Goal: Transaction & Acquisition: Obtain resource

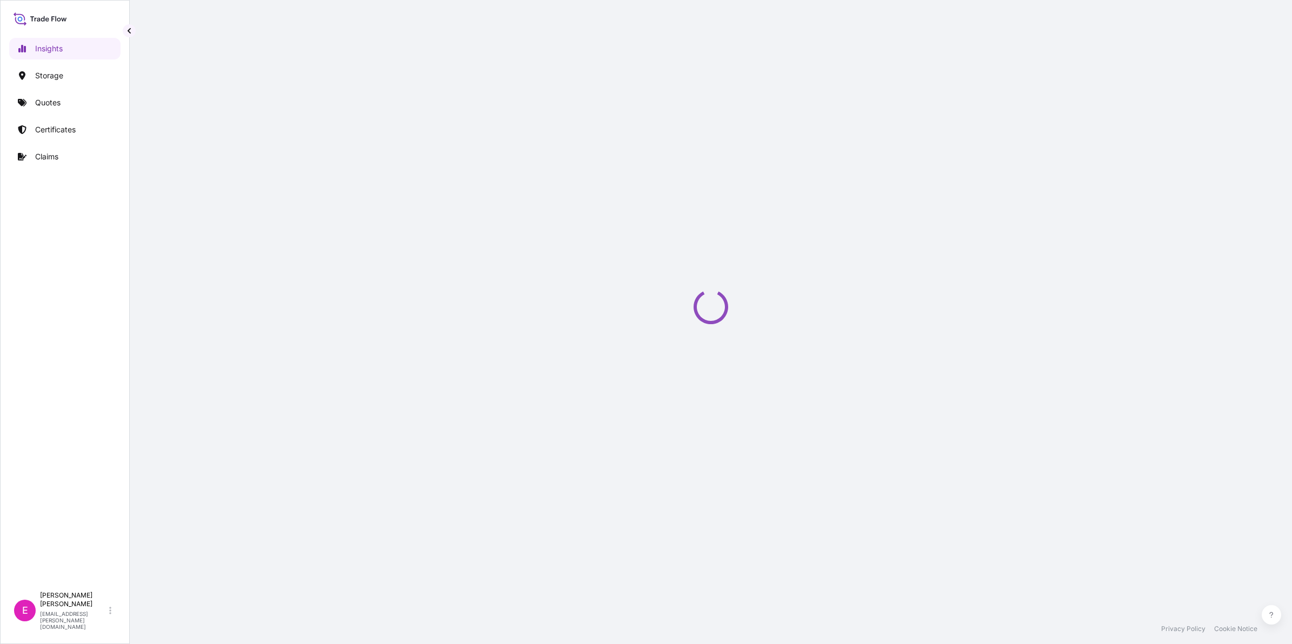
select select "2025"
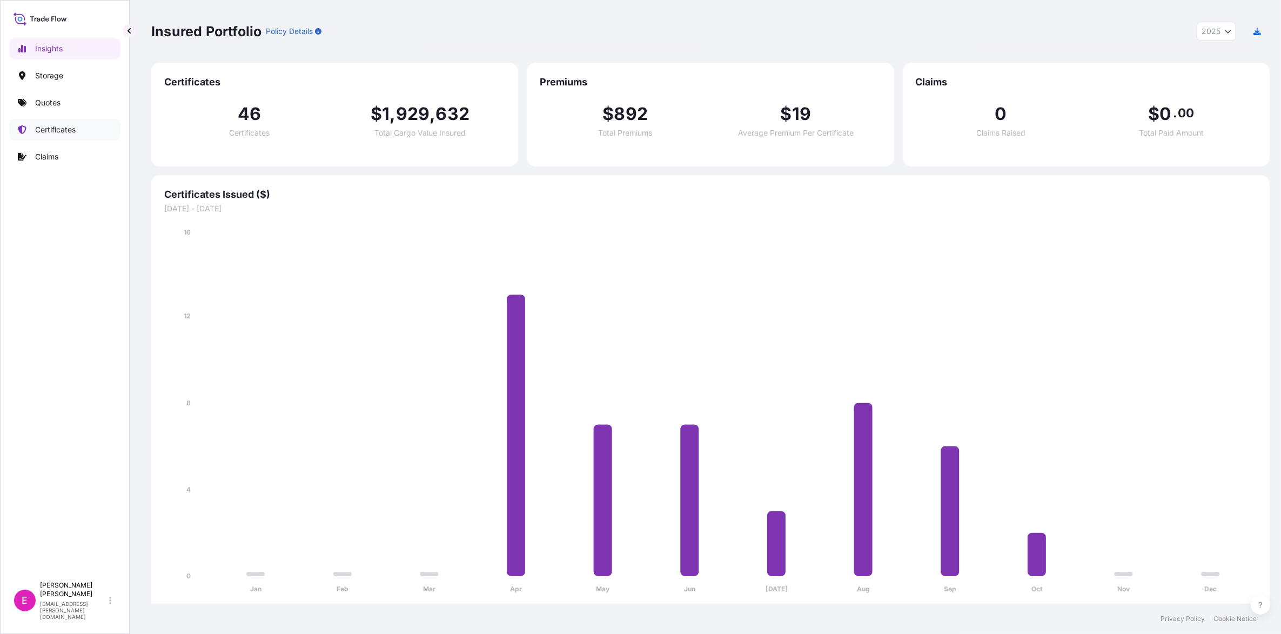
click at [68, 131] on p "Certificates" at bounding box center [55, 129] width 41 height 11
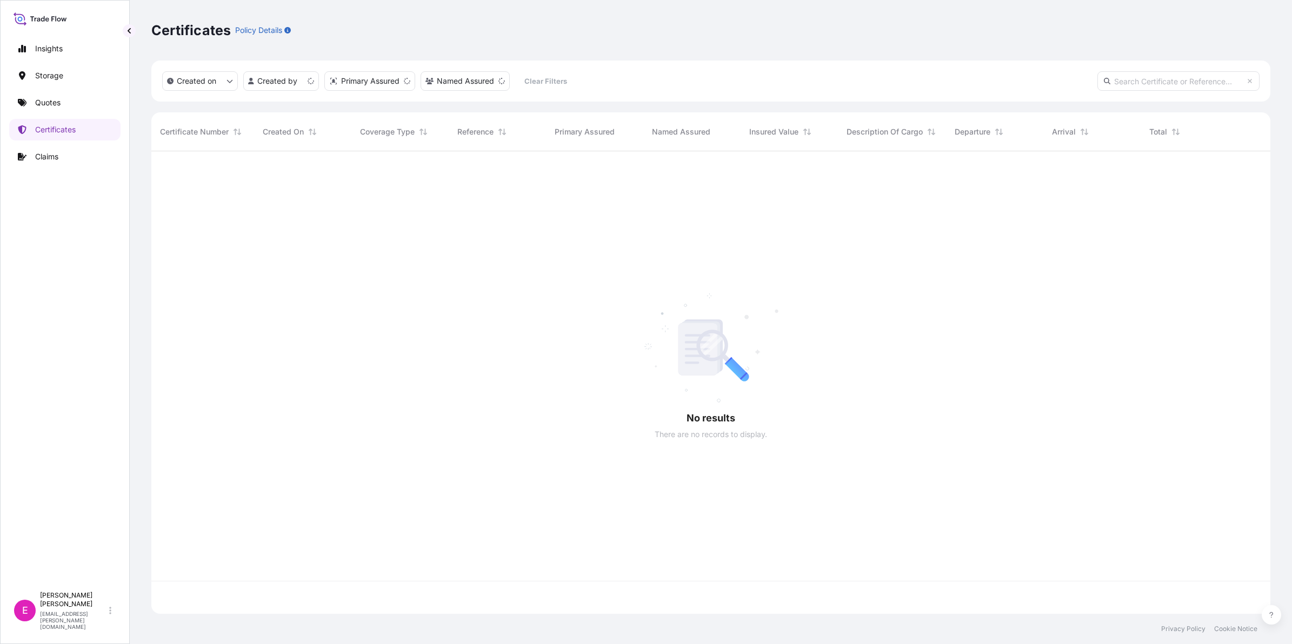
scroll to position [458, 1108]
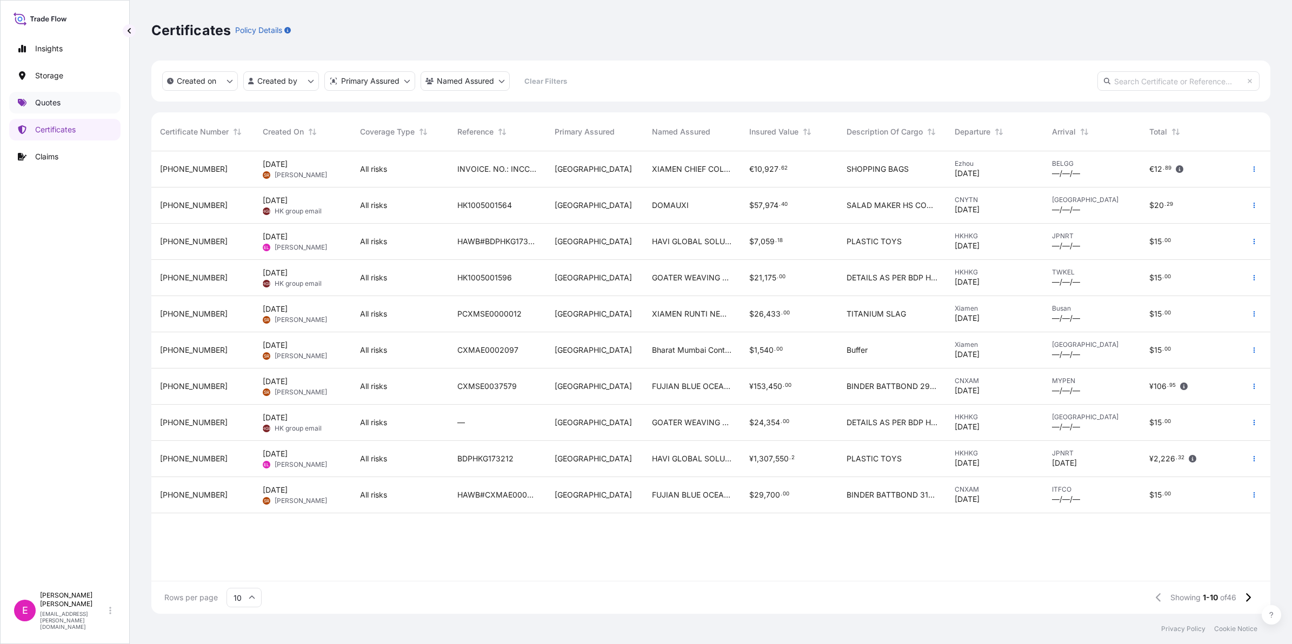
click at [55, 105] on p "Quotes" at bounding box center [47, 102] width 25 height 11
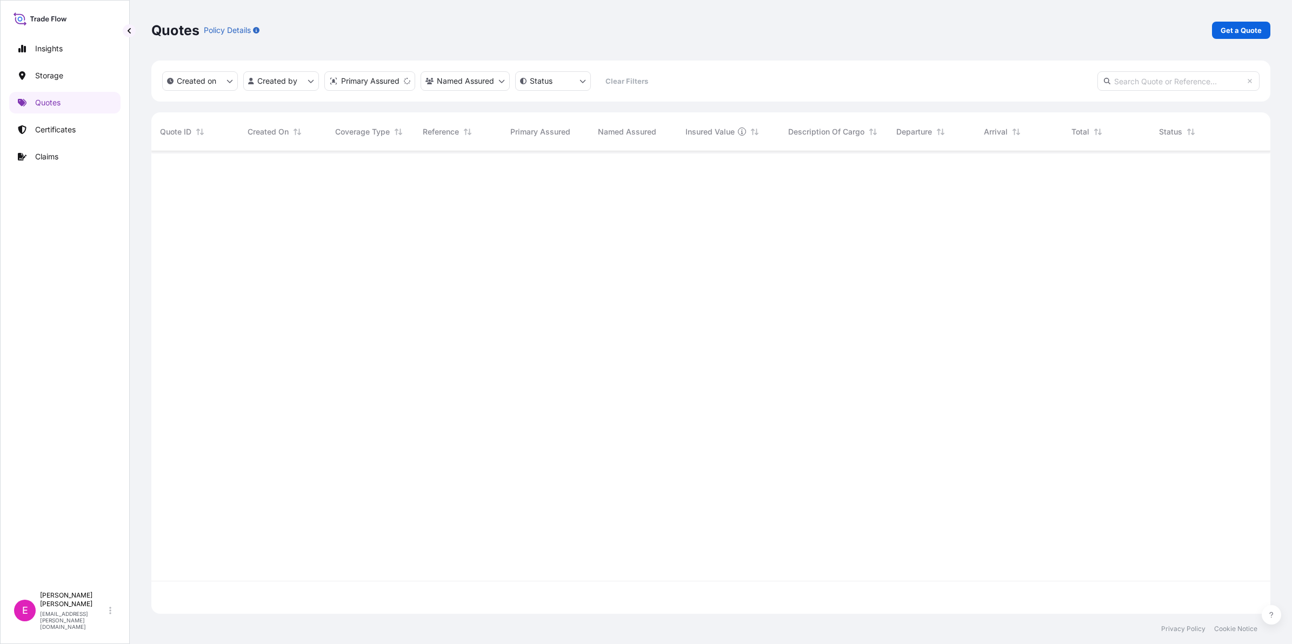
scroll to position [458, 1108]
click at [340, 172] on span "All risks" at bounding box center [348, 169] width 27 height 11
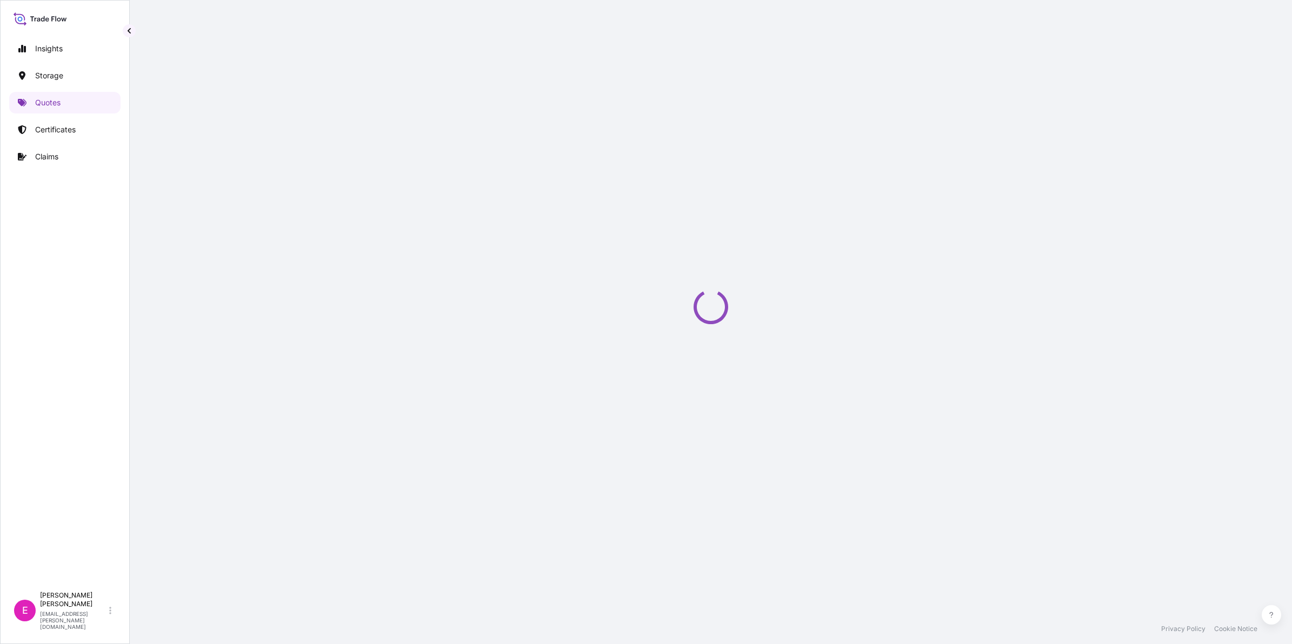
select select "Air"
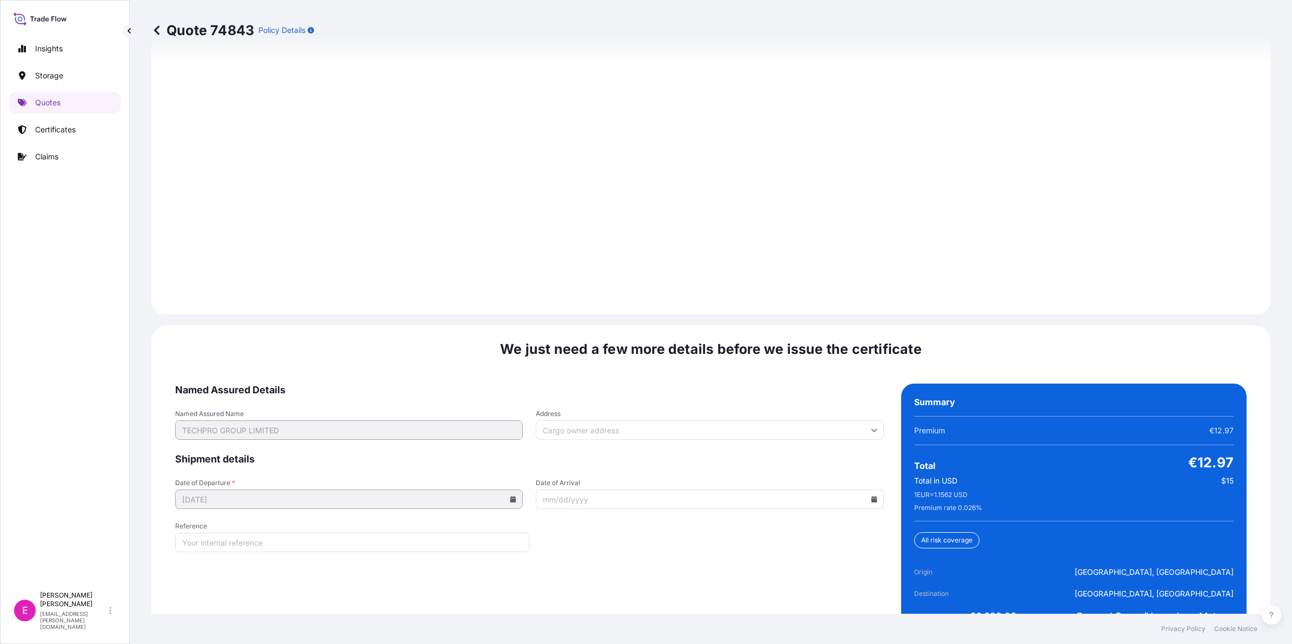
scroll to position [1447, 0]
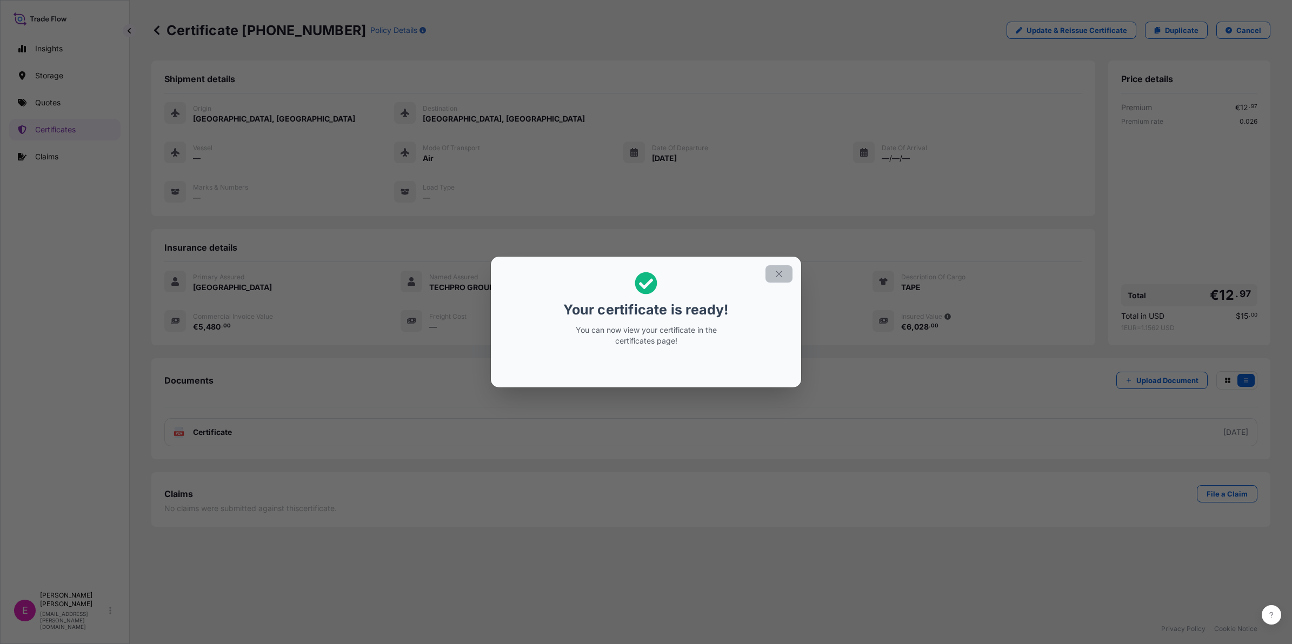
click at [777, 276] on icon "button" at bounding box center [778, 274] width 6 height 6
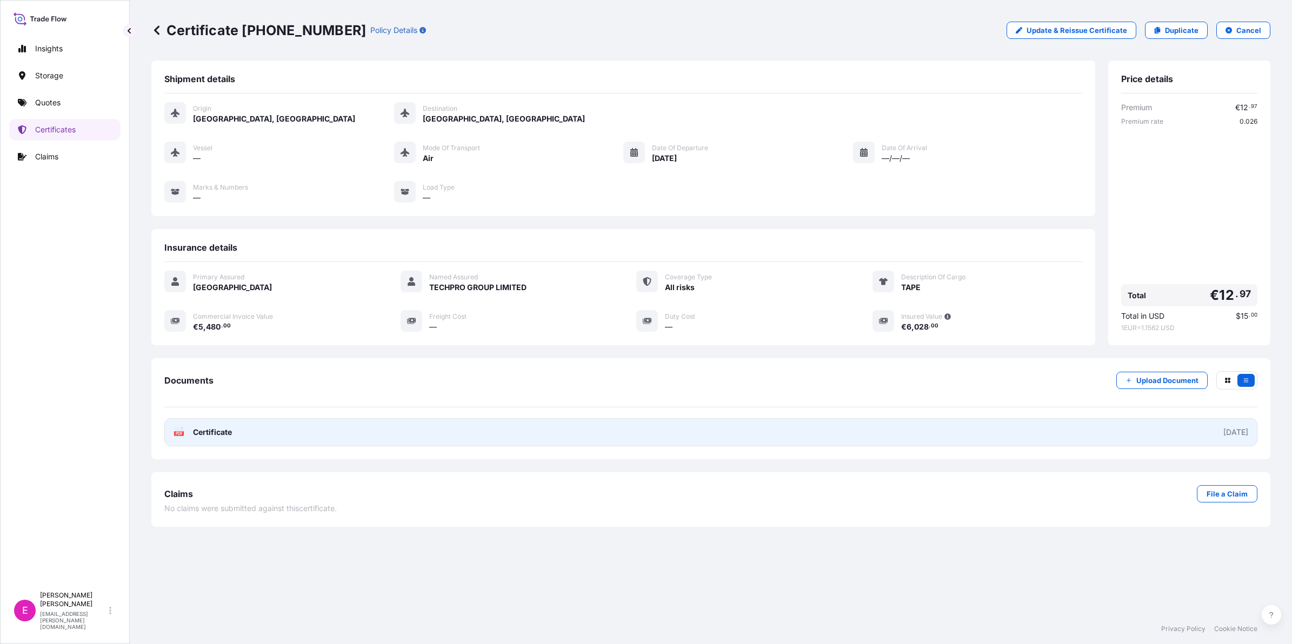
click at [1033, 429] on link "PDF Certificate 2025-10-15" at bounding box center [710, 432] width 1093 height 28
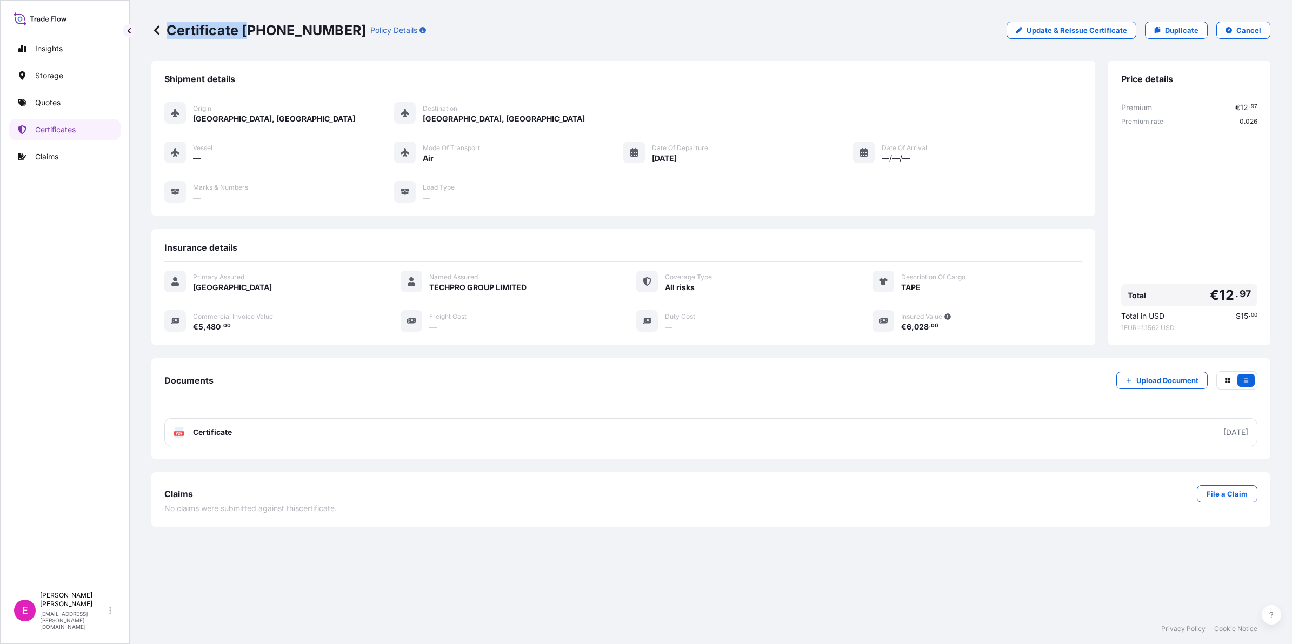
drag, startPoint x: 322, startPoint y: 25, endPoint x: 252, endPoint y: 34, distance: 70.2
click at [252, 34] on div "Certificate 31603-48-1 Policy Details" at bounding box center [288, 30] width 275 height 17
drag, startPoint x: 252, startPoint y: 34, endPoint x: 240, endPoint y: 54, distance: 23.5
click at [247, 61] on div "Shipment details Origin Hong Kong, Hong Kong Destination Brussels, Belgium Vess…" at bounding box center [623, 139] width 944 height 156
drag, startPoint x: 245, startPoint y: 32, endPoint x: 319, endPoint y: 30, distance: 74.1
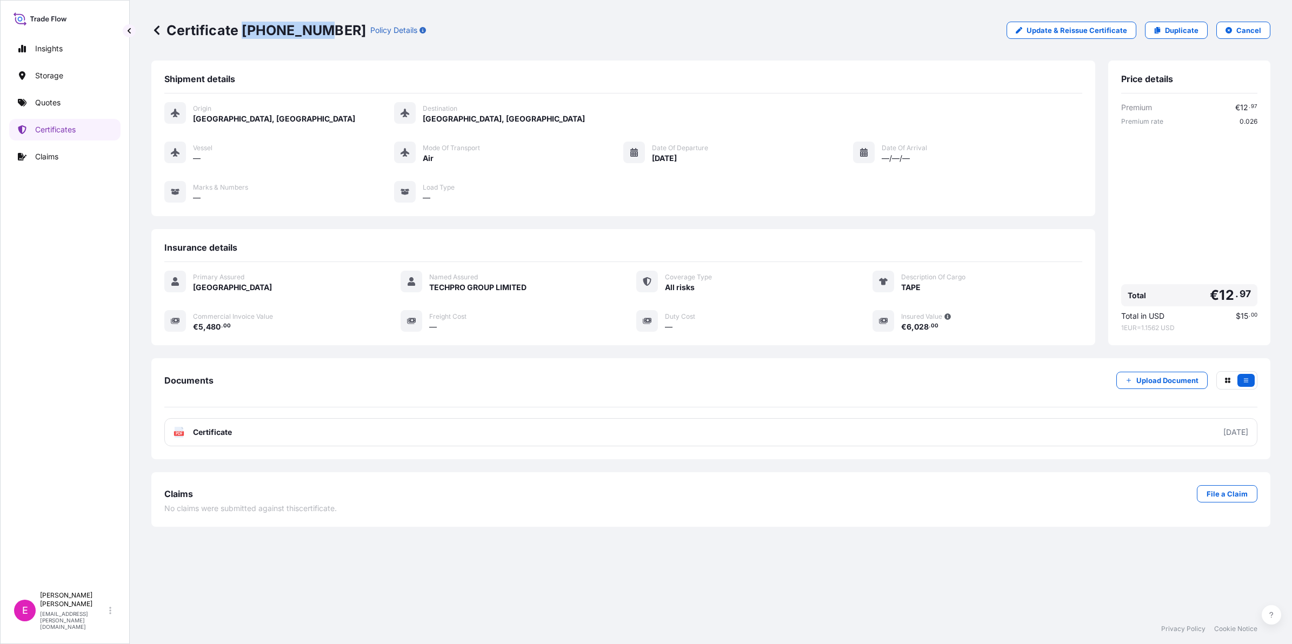
click at [319, 30] on p "Certificate 31603-48-1" at bounding box center [258, 30] width 215 height 17
copy p "31603-48-1"
drag, startPoint x: 27, startPoint y: 371, endPoint x: 61, endPoint y: 72, distance: 300.7
click at [22, 363] on div "Insights Storage Quotes Certificates Claims" at bounding box center [64, 307] width 111 height 558
click at [44, 44] on p "Insights" at bounding box center [49, 48] width 28 height 11
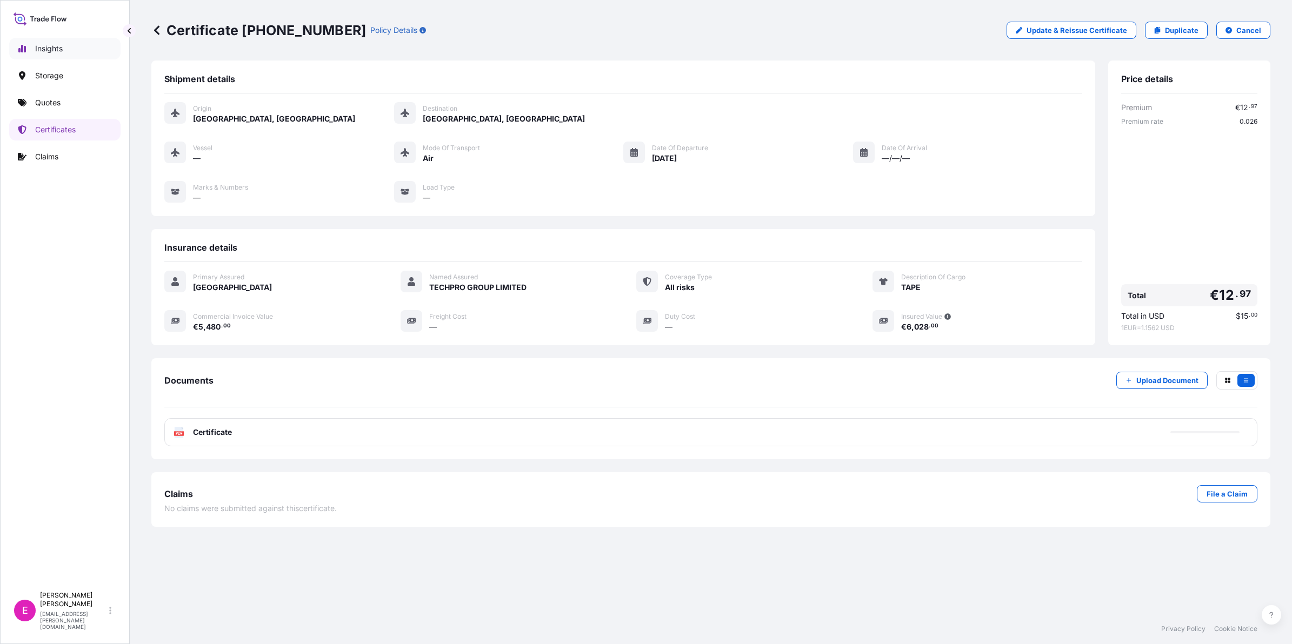
select select "2025"
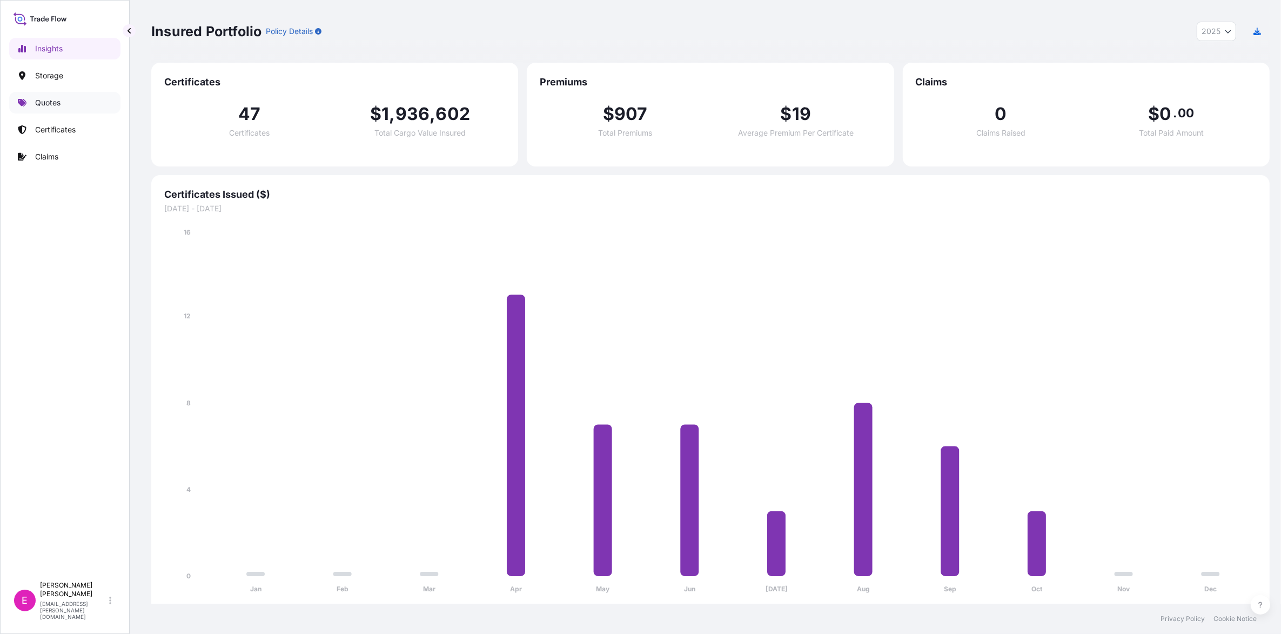
click at [36, 107] on p "Quotes" at bounding box center [47, 102] width 25 height 11
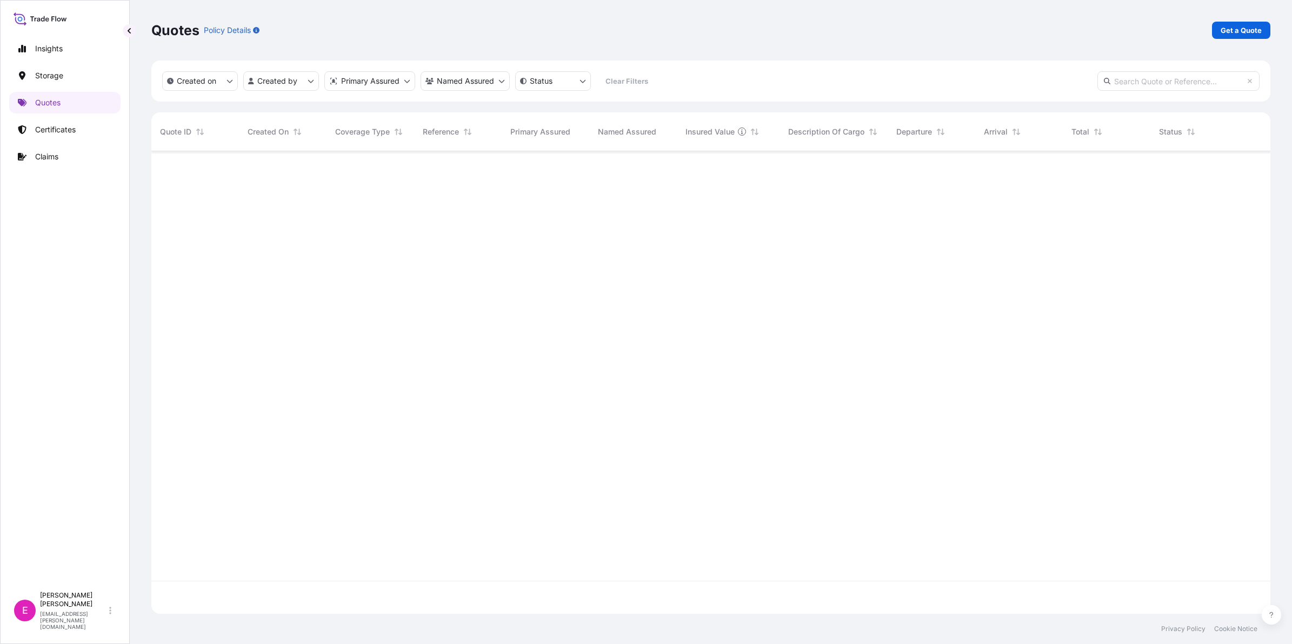
scroll to position [458, 1108]
click at [1033, 30] on p "Get a Quote" at bounding box center [1240, 30] width 41 height 11
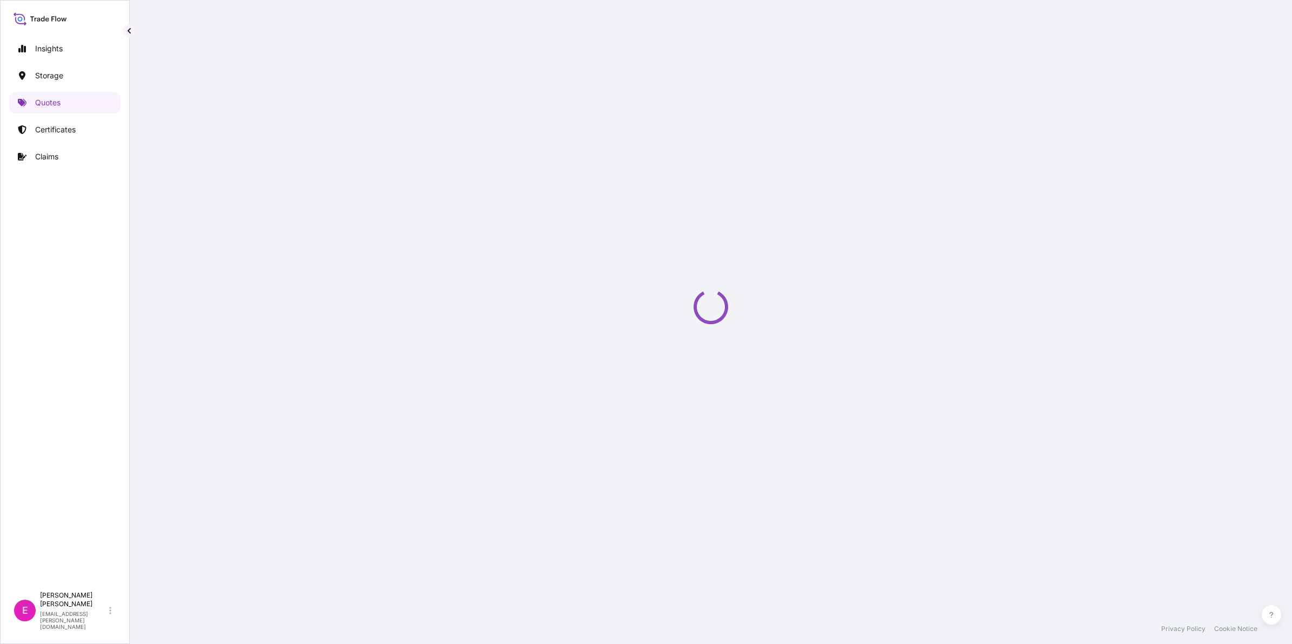
select select "Water"
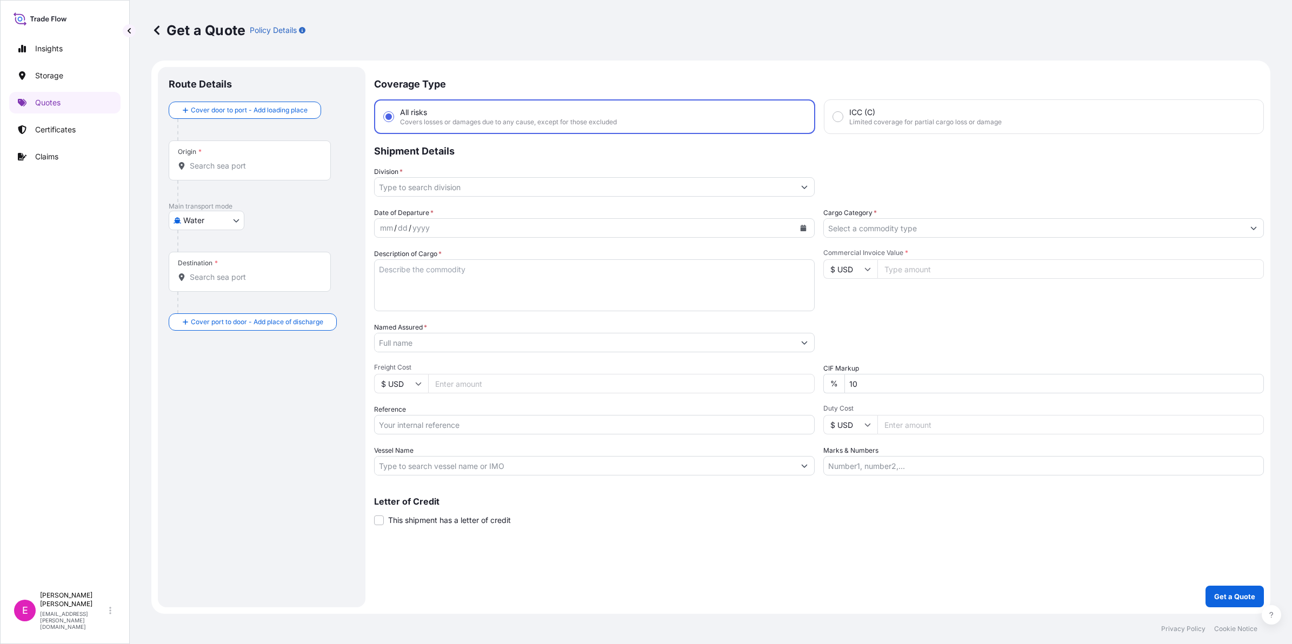
click at [246, 161] on input "Origin *" at bounding box center [254, 165] width 128 height 11
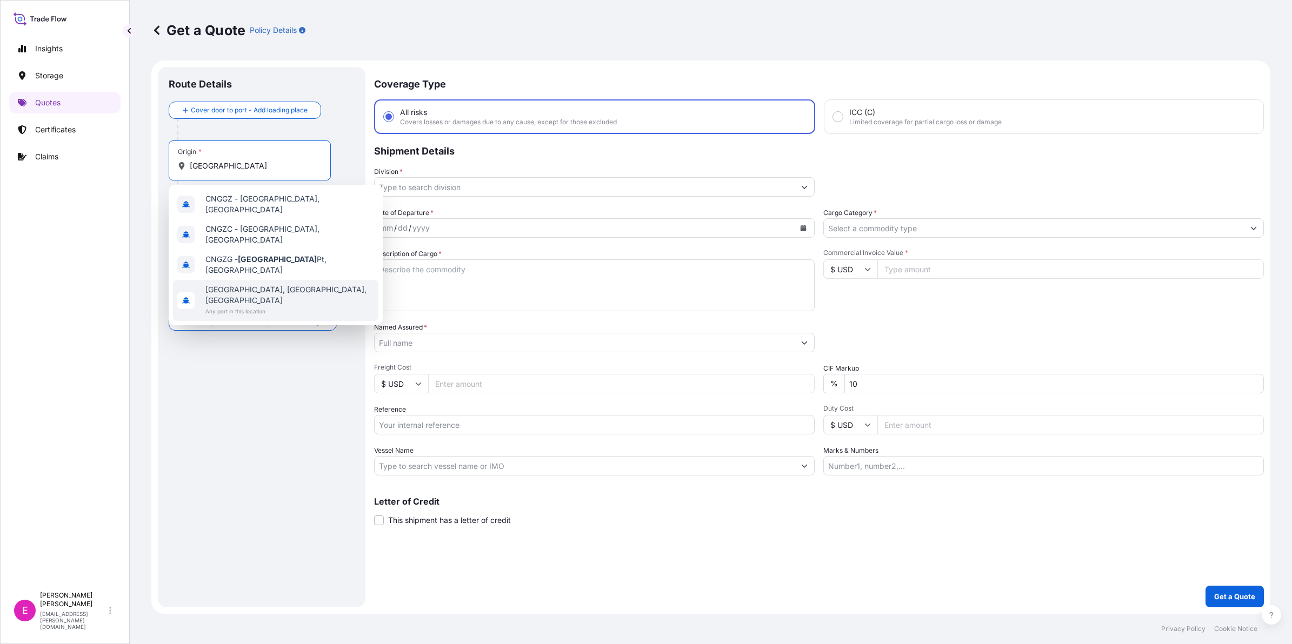
click at [276, 170] on input "guangzhou" at bounding box center [254, 165] width 128 height 11
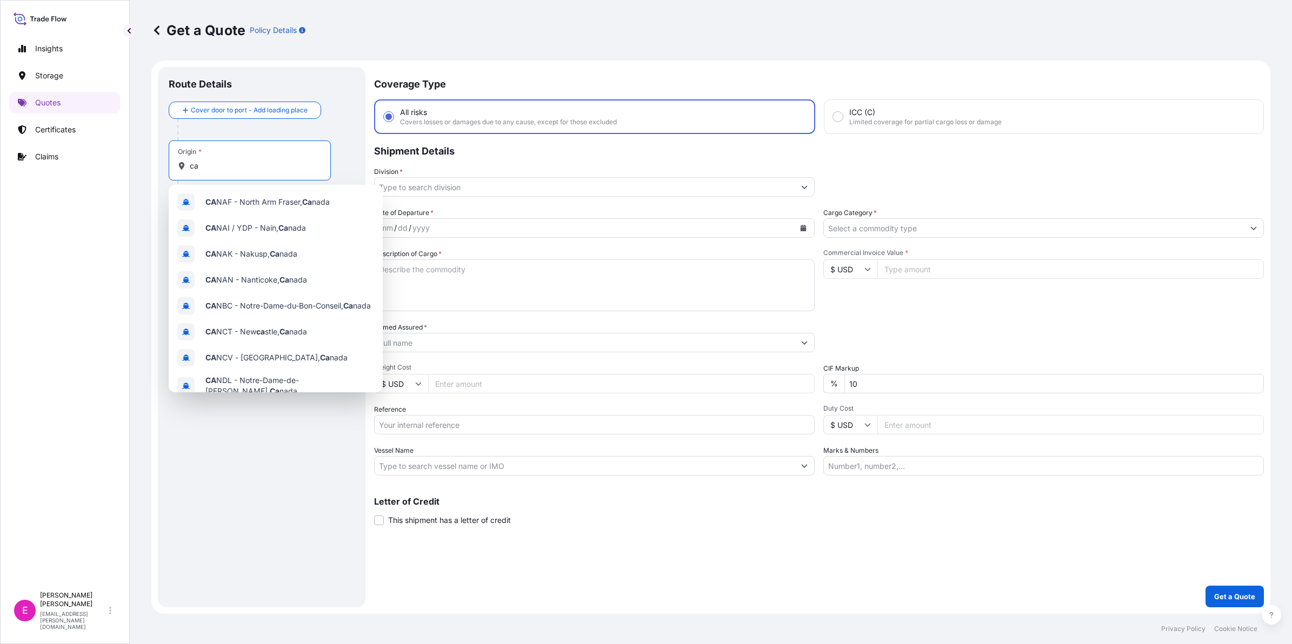
type input "c"
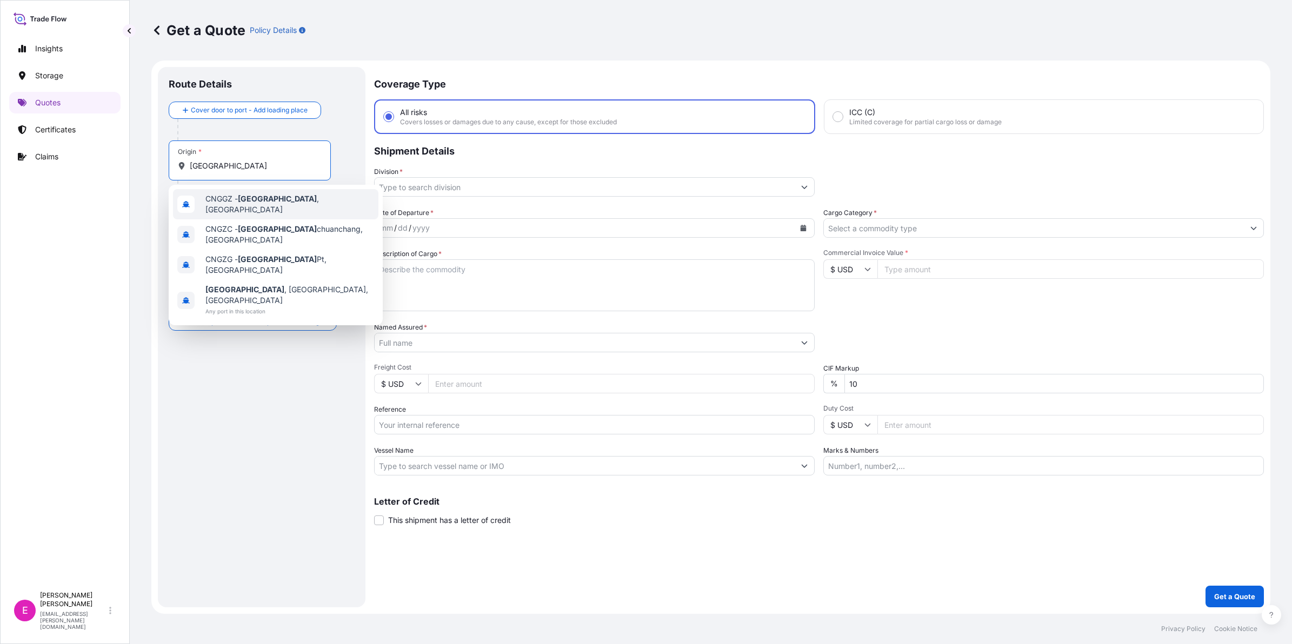
click at [300, 204] on span "CNGGZ - Guangzhou , China" at bounding box center [289, 204] width 169 height 22
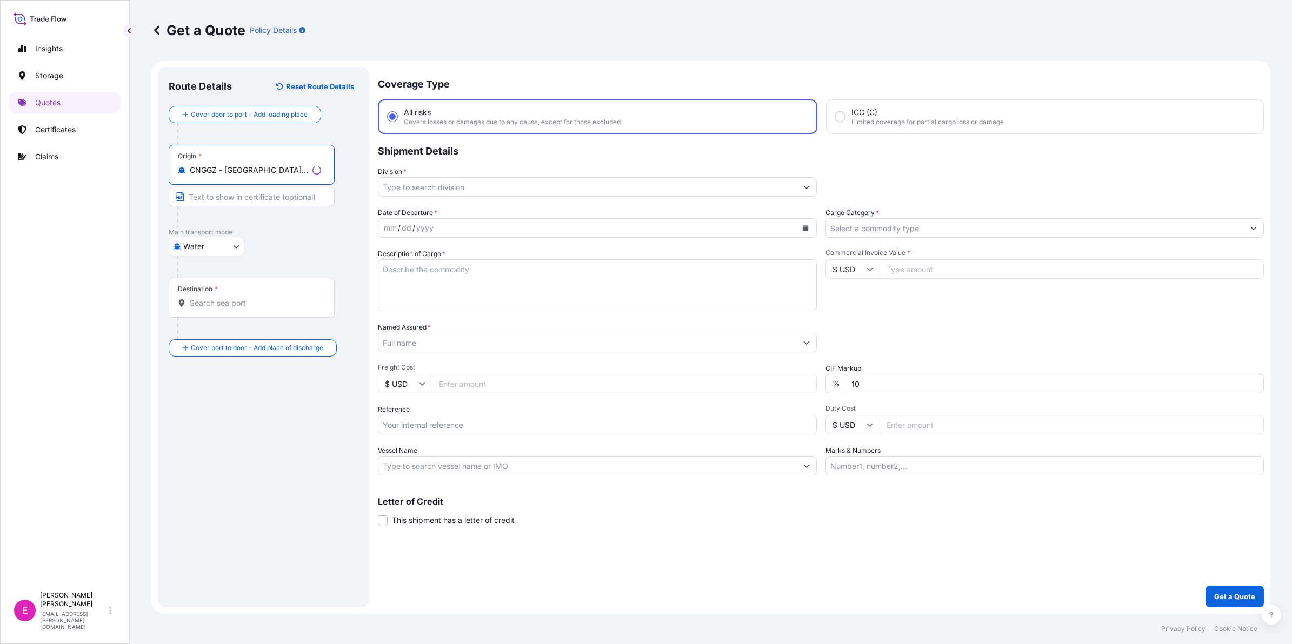
type input "CNGGZ - Guangzhou, China"
click at [204, 251] on body "Insights Storage Quotes Certificates Claims E Emily Leong lai.leong@psabdp.com …" at bounding box center [646, 322] width 1292 height 644
click at [190, 276] on span "Air" at bounding box center [194, 274] width 10 height 11
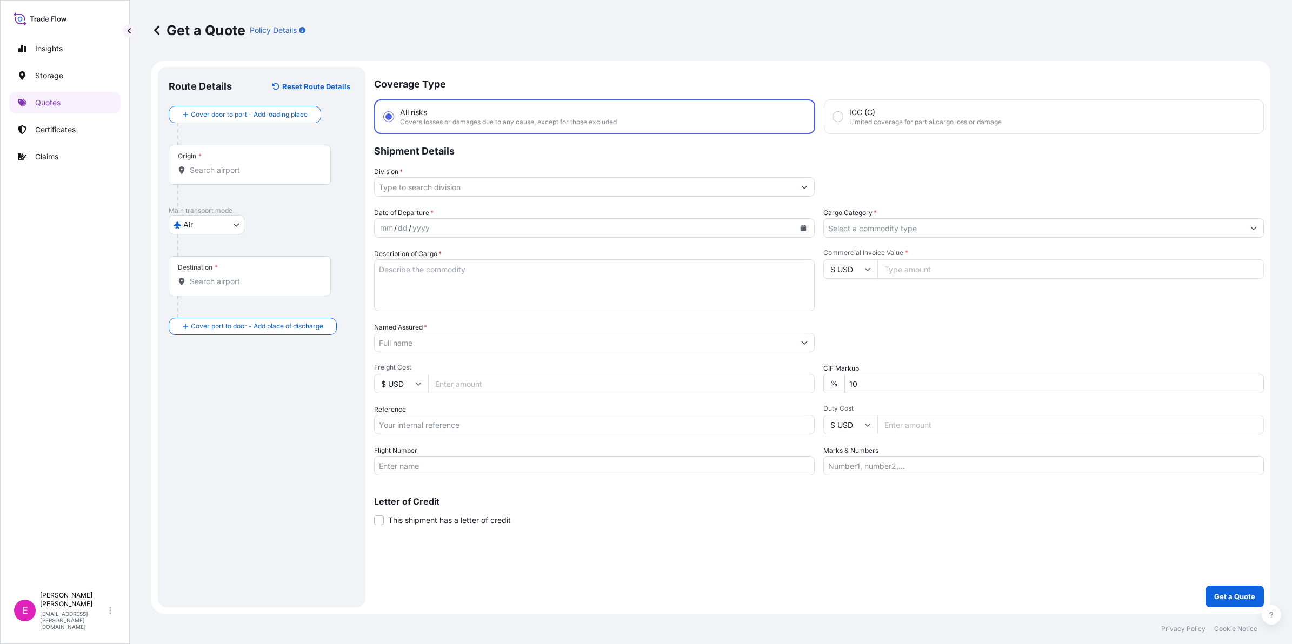
click at [22, 339] on div "Insights Storage Quotes Certificates Claims" at bounding box center [64, 307] width 111 height 558
click at [220, 170] on input "Origin *" at bounding box center [254, 170] width 128 height 11
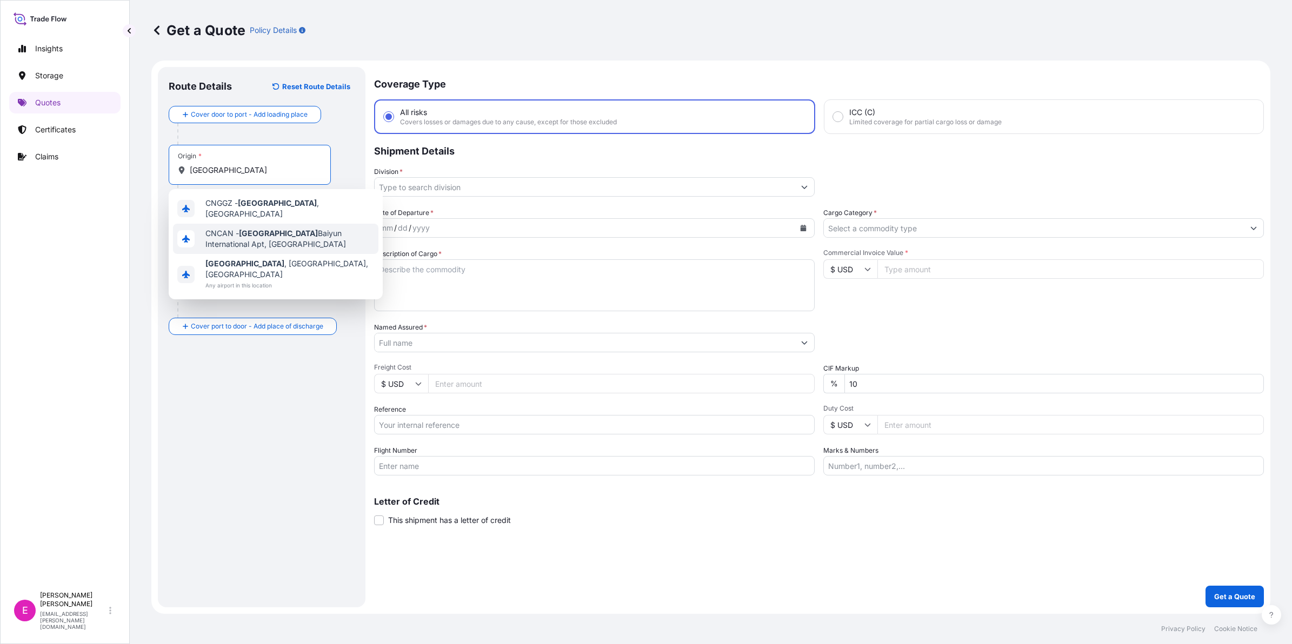
click at [270, 234] on span "CNCAN - Guangzhou Baiyun International Apt, China" at bounding box center [289, 239] width 169 height 22
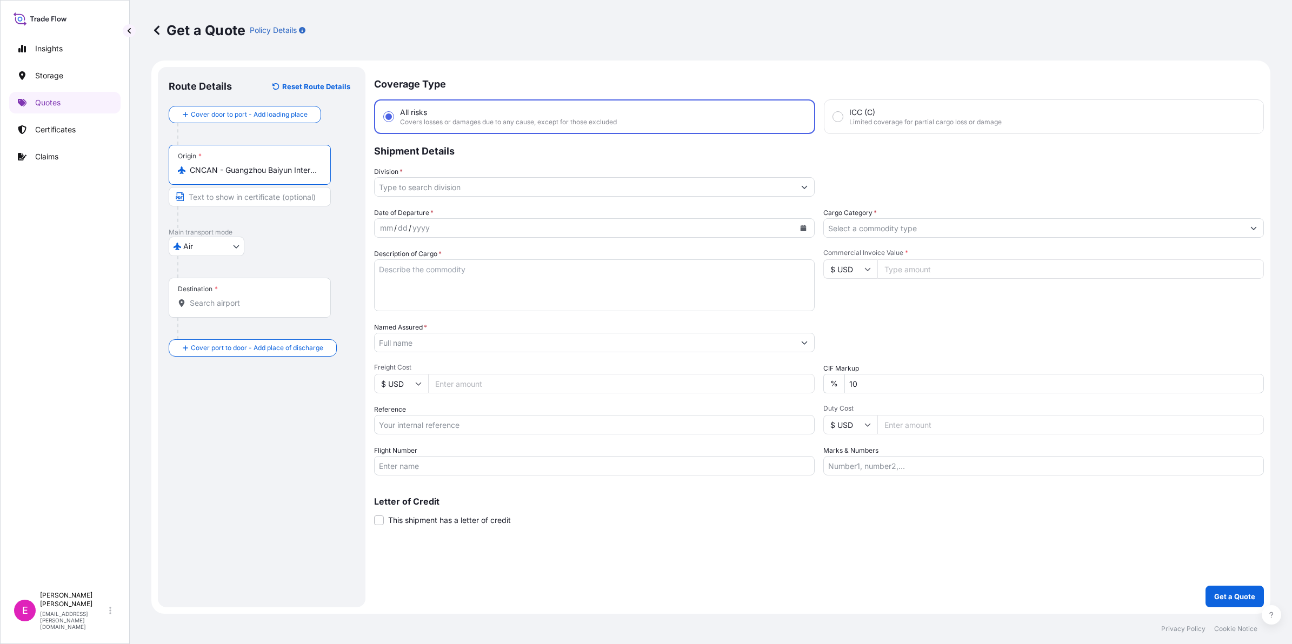
type input "CNCAN - Guangzhou Baiyun International Apt, China"
click at [24, 332] on div "Insights Storage Quotes Certificates Claims" at bounding box center [64, 307] width 111 height 558
click at [0, 325] on html "Insights Storage Quotes Certificates Claims E Emily Leong lai.leong@psabdp.com …" at bounding box center [646, 322] width 1292 height 644
click at [36, 335] on div "Insights Storage Quotes Certificates Claims" at bounding box center [64, 307] width 111 height 558
